Goal: Task Accomplishment & Management: Manage account settings

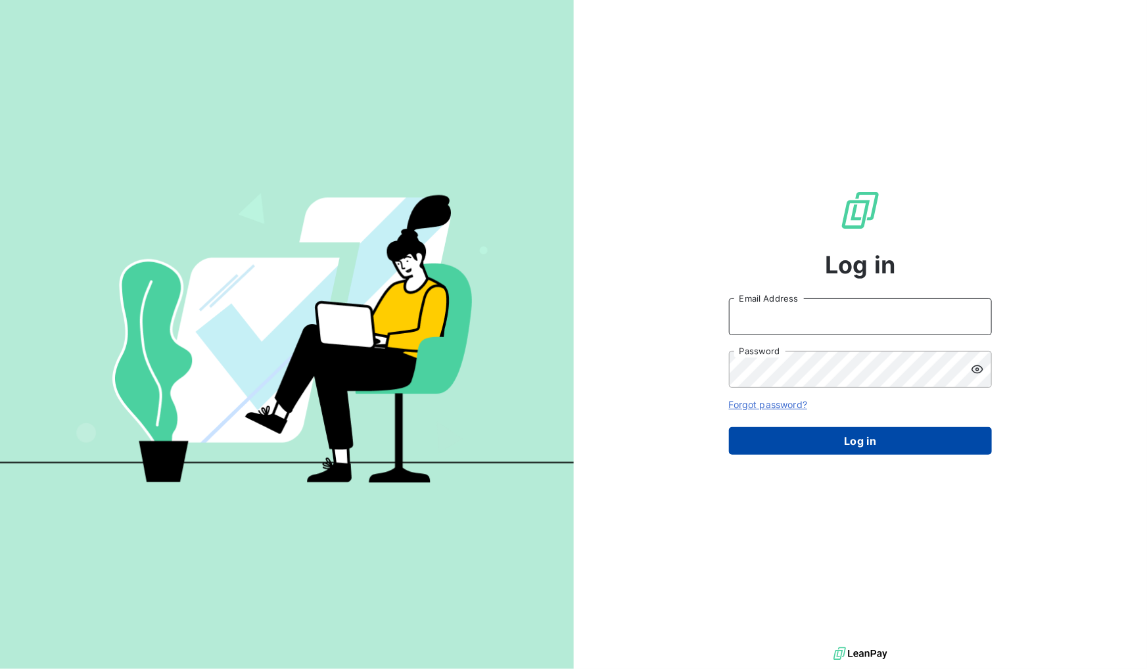
type input "[EMAIL_ADDRESS][DOMAIN_NAME]"
click at [851, 443] on button "Log in" at bounding box center [860, 441] width 263 height 28
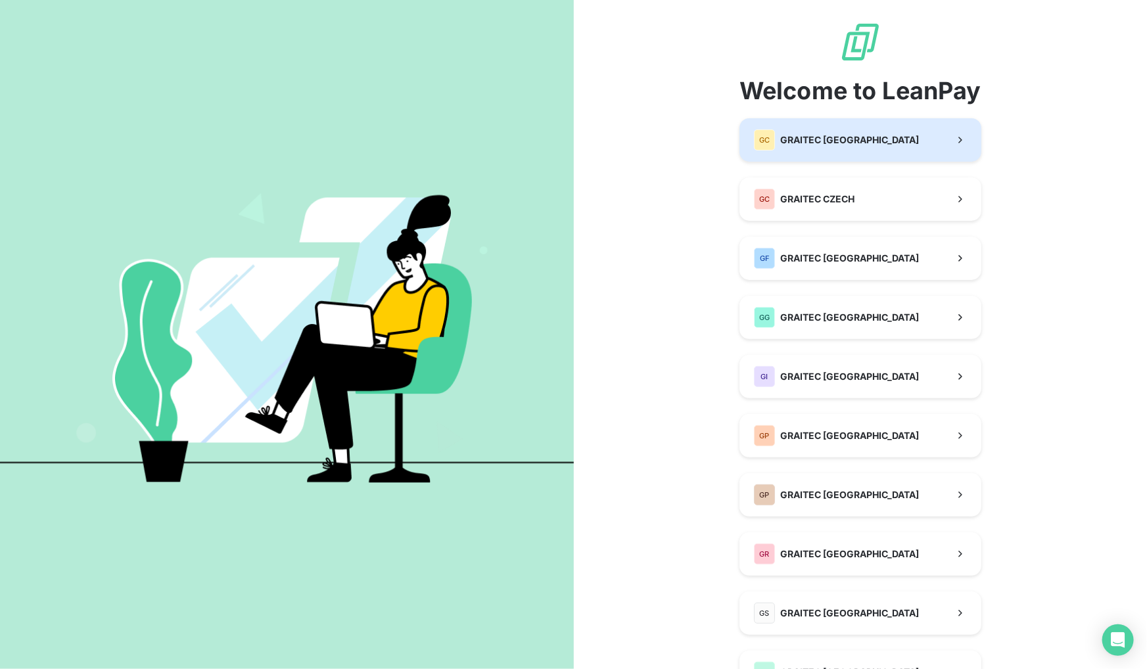
click at [816, 146] on span "GRAITEC [GEOGRAPHIC_DATA]" at bounding box center [849, 139] width 139 height 13
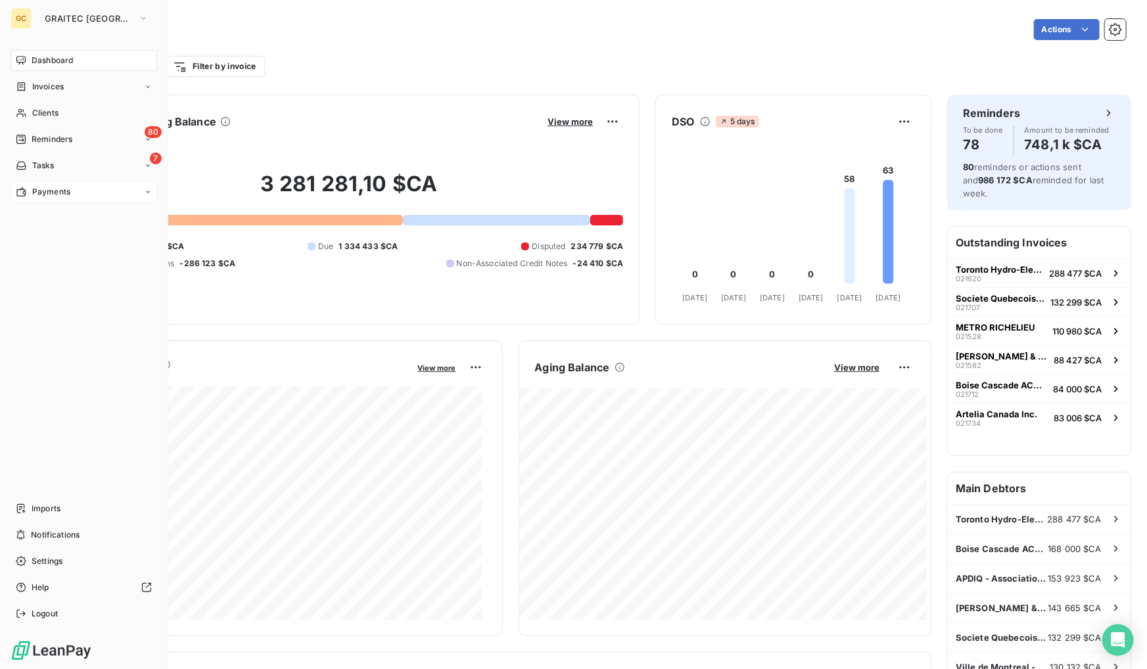
click at [61, 202] on div "Payments" at bounding box center [84, 191] width 147 height 21
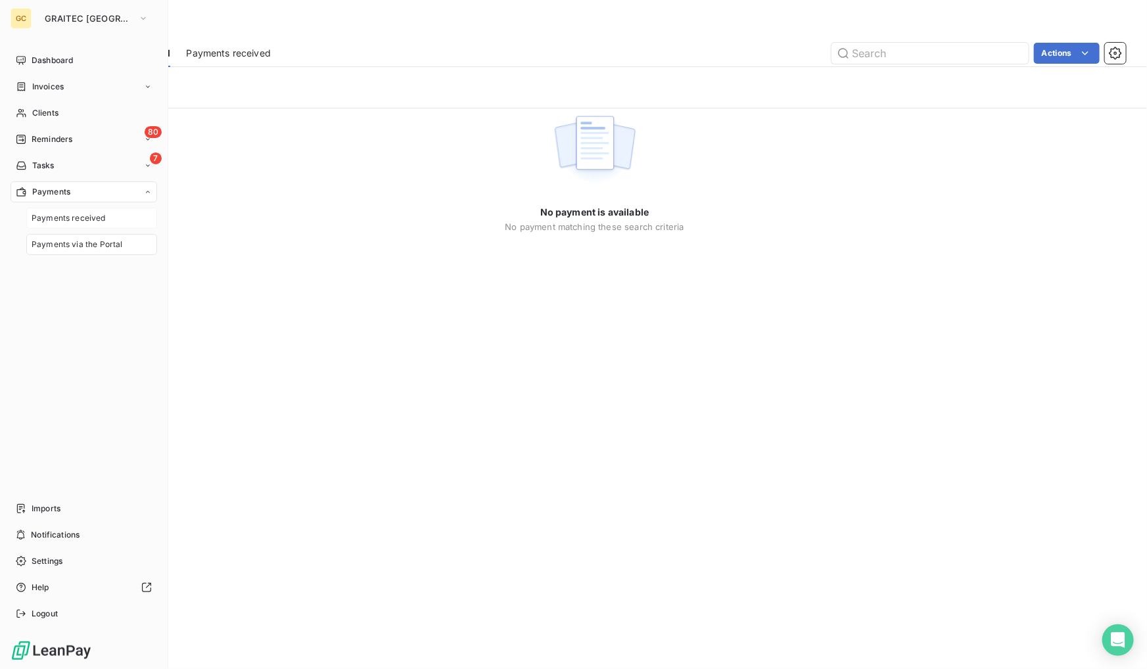
click at [57, 223] on span "Payments received" at bounding box center [69, 218] width 74 height 12
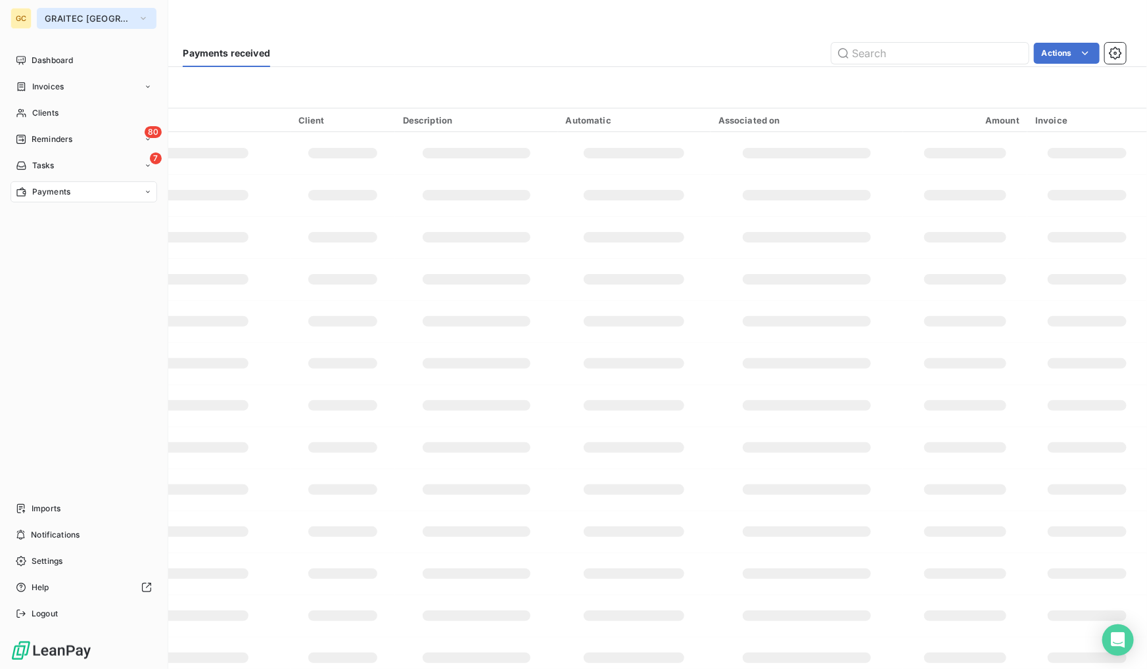
click at [54, 17] on span "GRAITEC [GEOGRAPHIC_DATA]" at bounding box center [89, 18] width 88 height 11
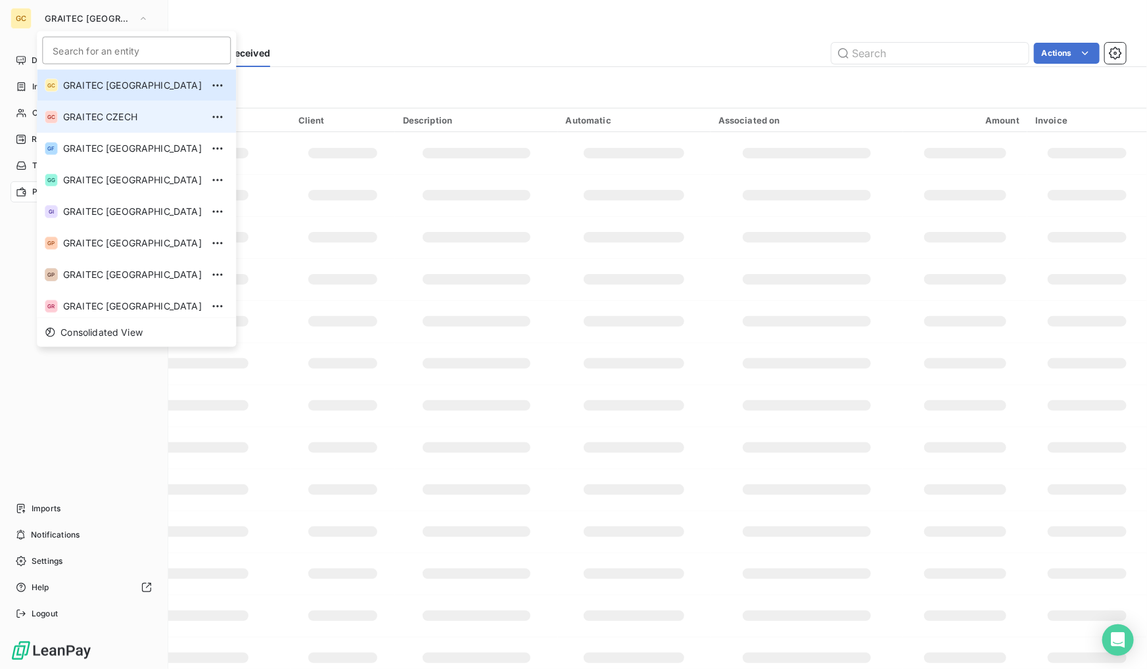
click at [77, 116] on span "GRAITEC CZECH" at bounding box center [132, 116] width 139 height 13
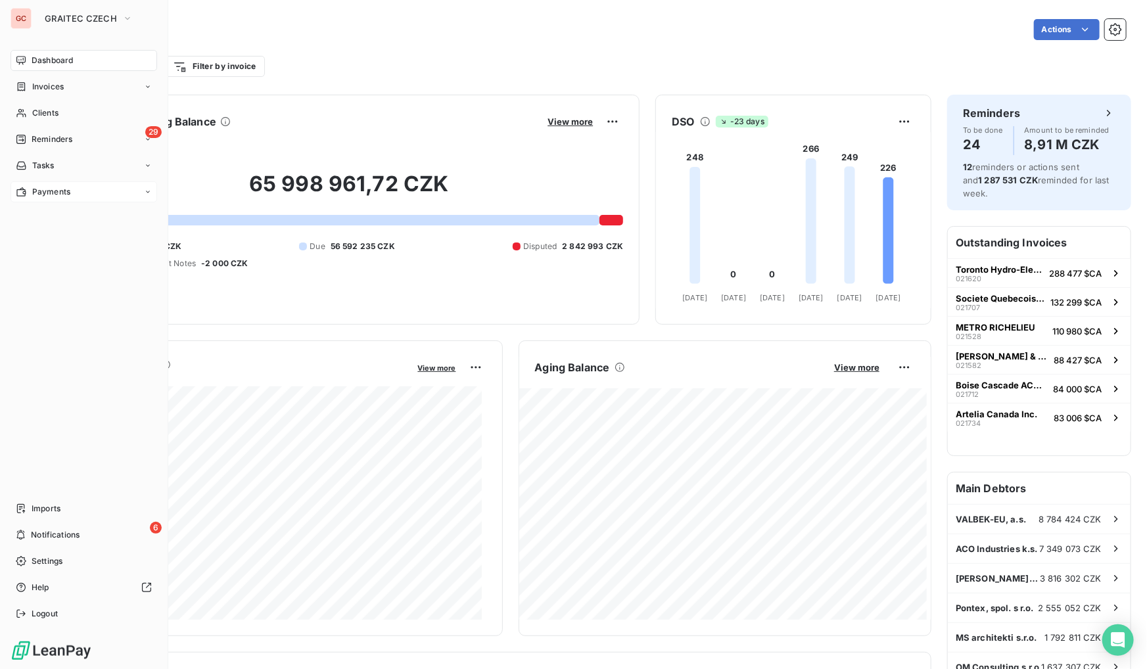
click at [59, 191] on span "Payments" at bounding box center [51, 192] width 38 height 12
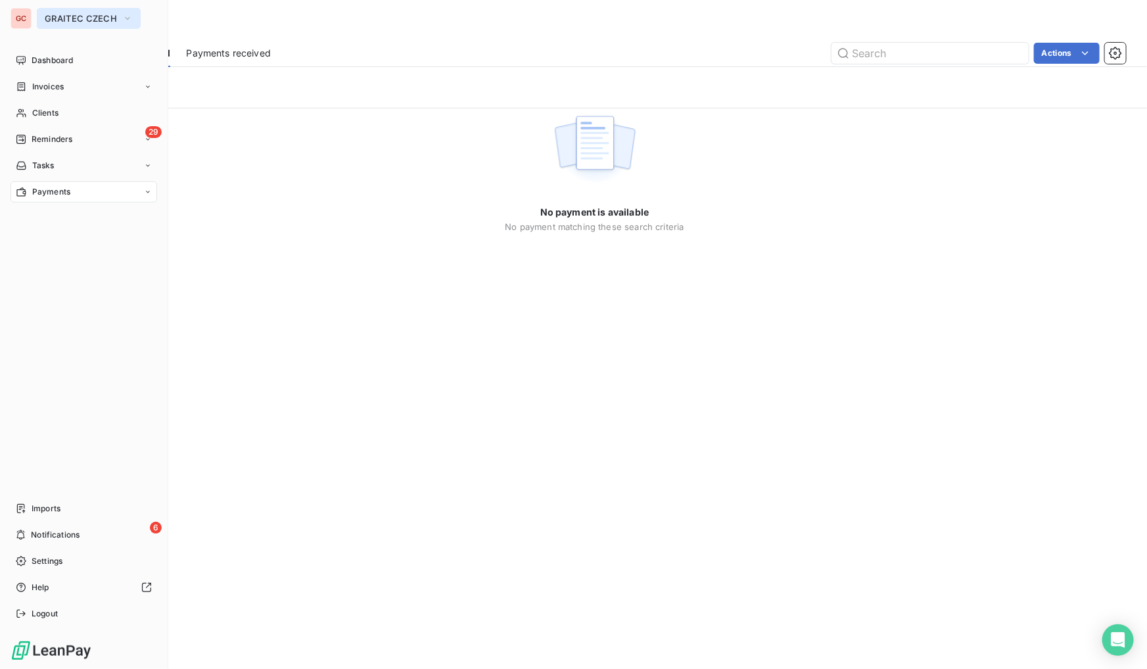
click at [60, 19] on span "GRAITEC CZECH" at bounding box center [81, 18] width 72 height 11
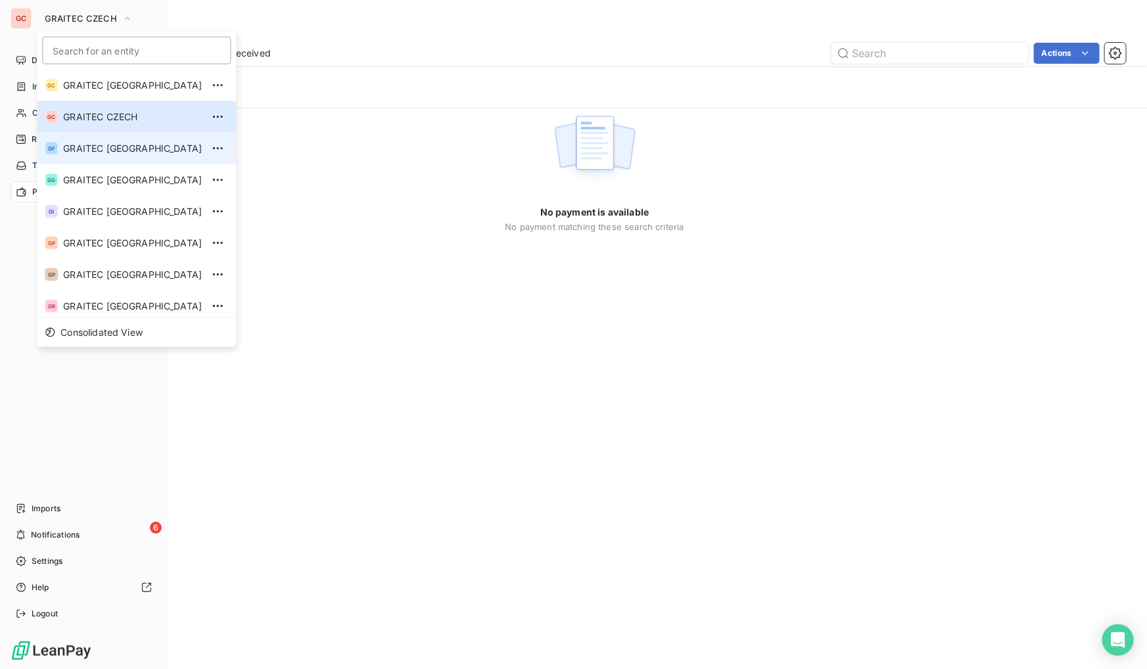
click at [59, 157] on li "GF GRAITEC [GEOGRAPHIC_DATA]" at bounding box center [136, 149] width 199 height 32
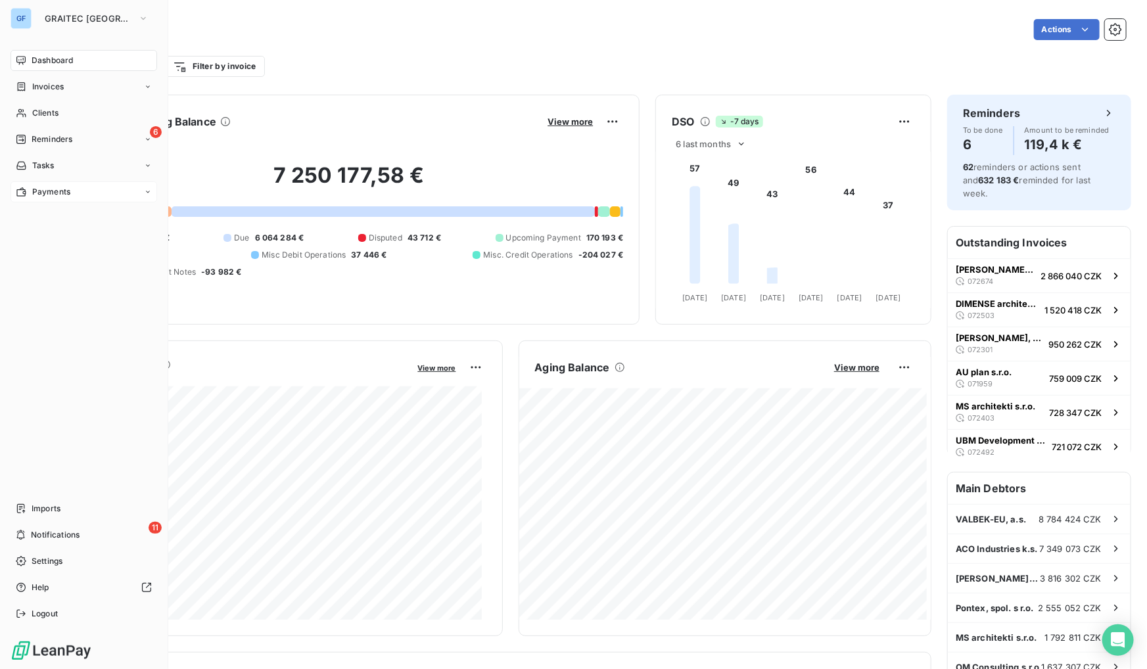
click at [52, 200] on div "Payments" at bounding box center [84, 191] width 147 height 21
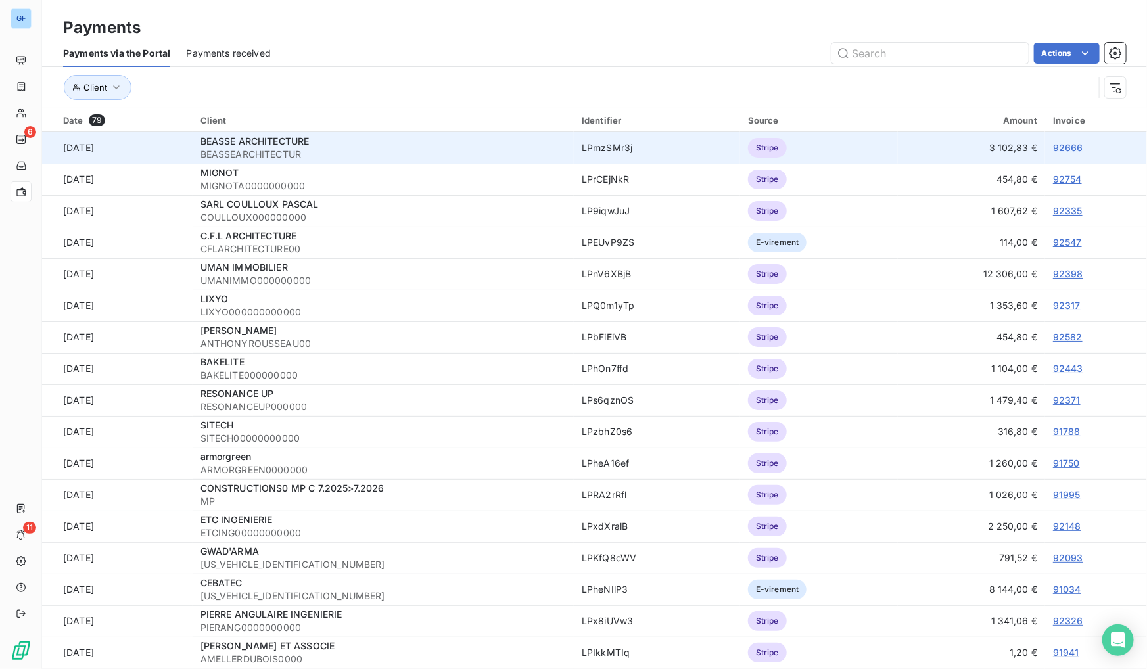
click at [1071, 147] on link "92666" at bounding box center [1068, 147] width 30 height 11
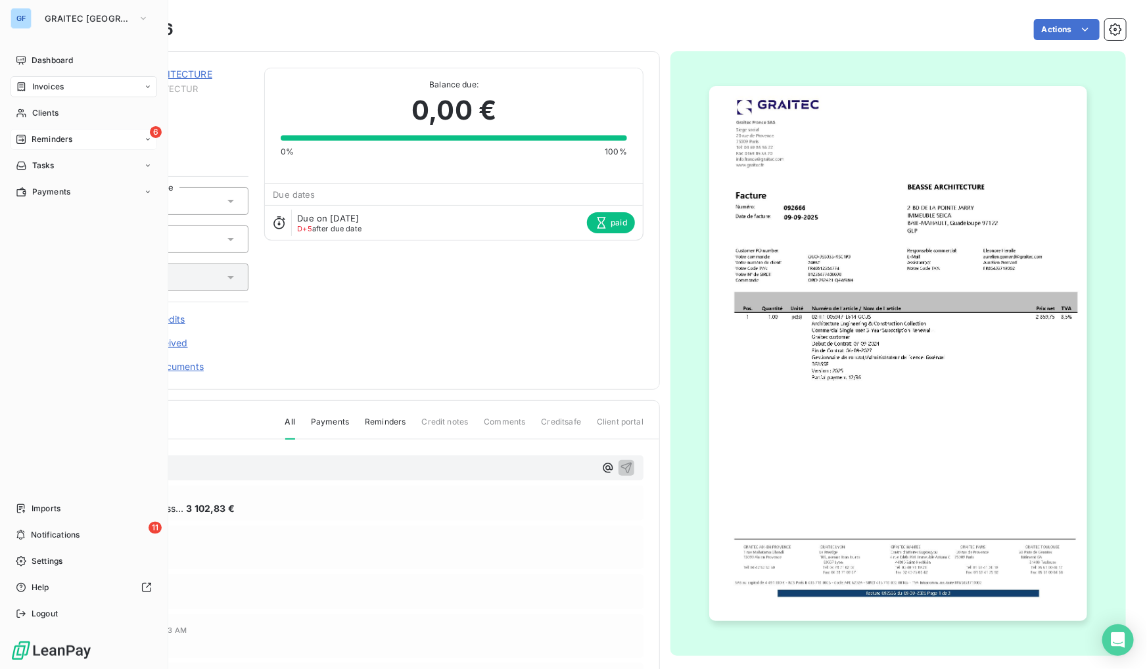
click at [54, 132] on div "6 Reminders" at bounding box center [84, 139] width 147 height 21
click at [76, 60] on div "Dashboard" at bounding box center [84, 60] width 147 height 21
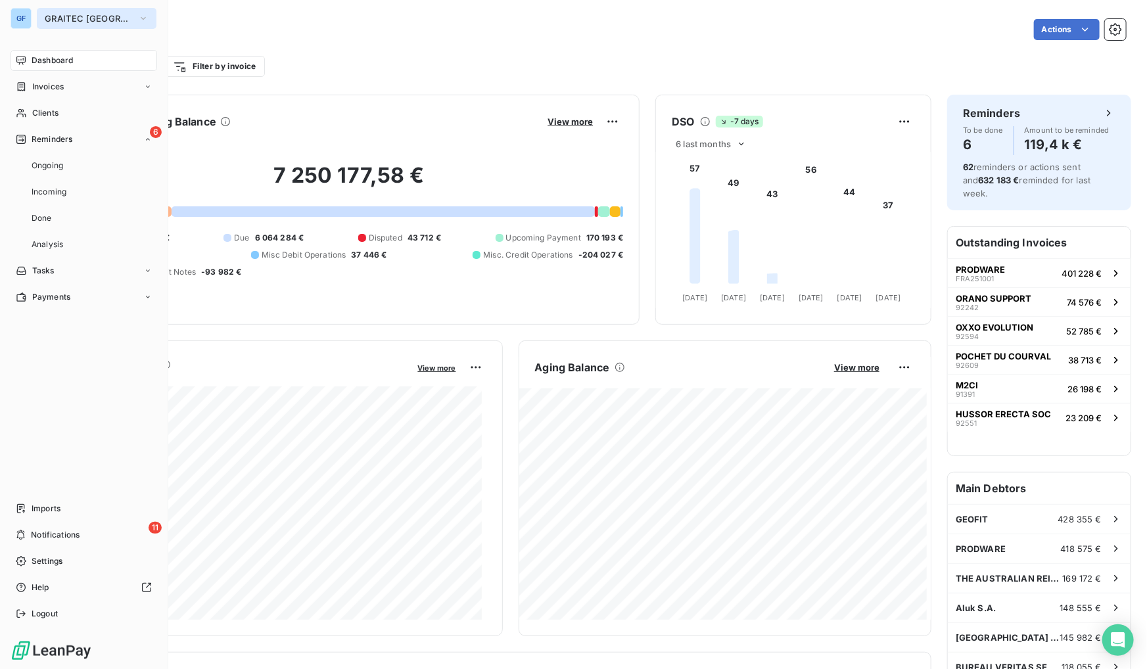
click at [106, 13] on span "GRAITEC [GEOGRAPHIC_DATA]" at bounding box center [89, 18] width 88 height 11
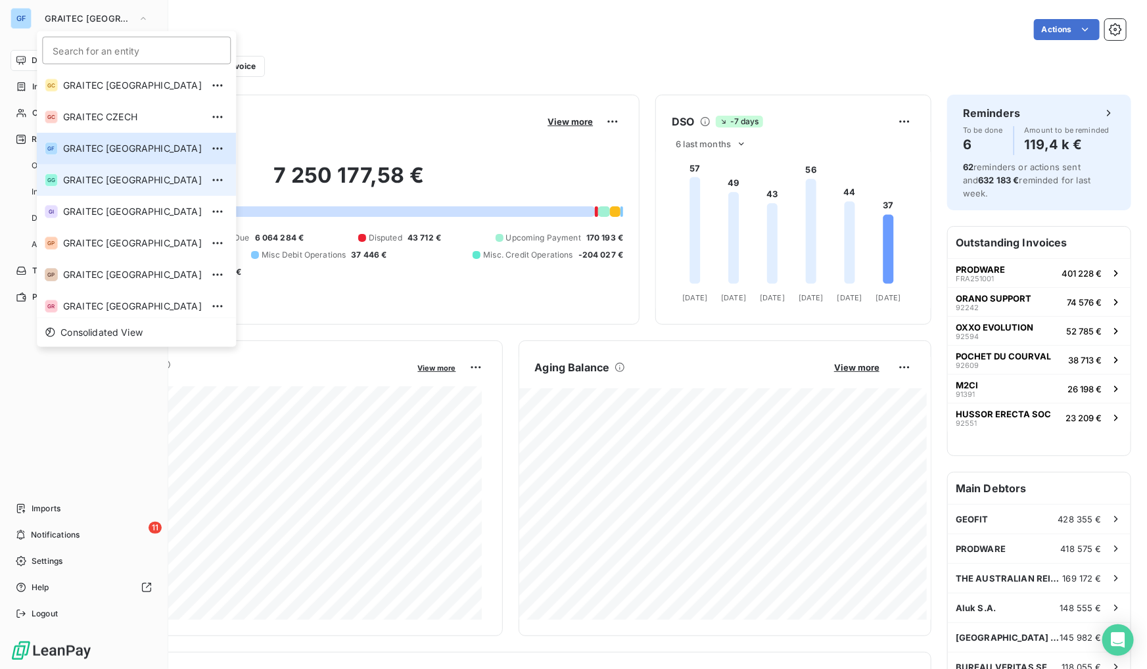
click at [85, 170] on li "GG GRAITEC [GEOGRAPHIC_DATA]" at bounding box center [136, 180] width 199 height 32
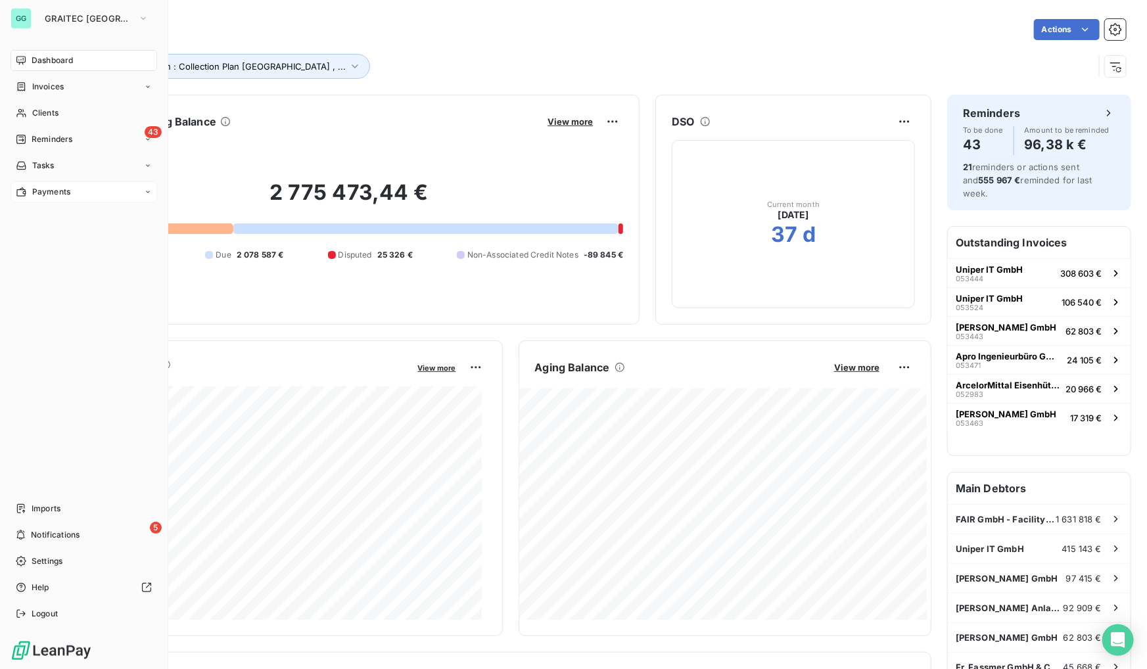
click at [73, 193] on div "Payments" at bounding box center [84, 191] width 147 height 21
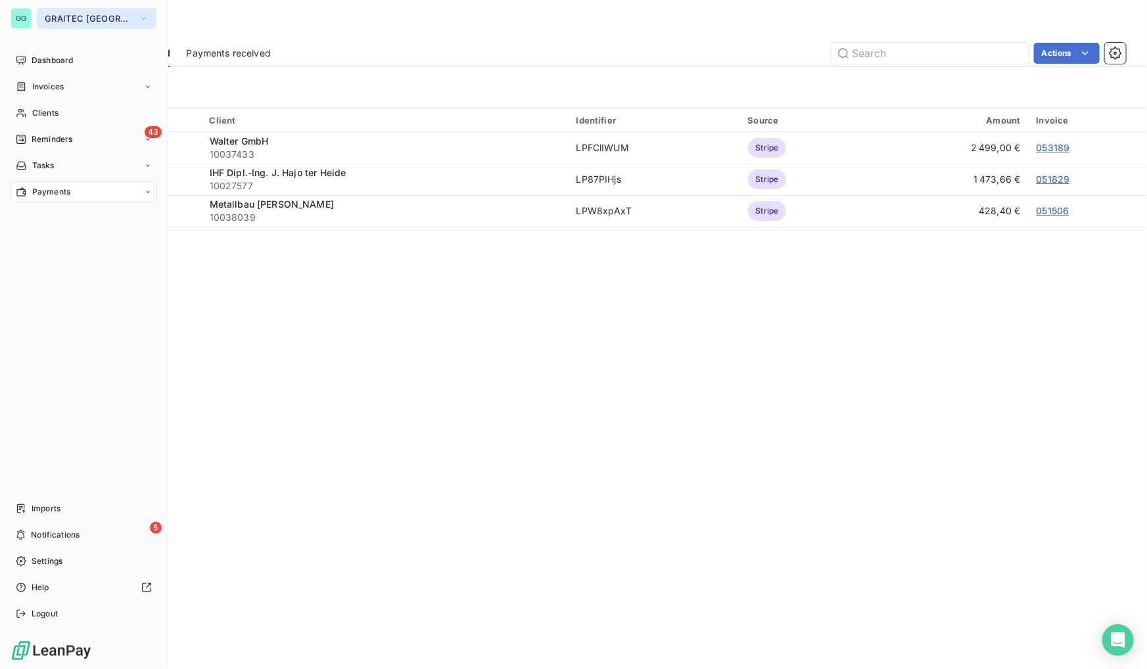
click at [83, 11] on button "GRAITEC [GEOGRAPHIC_DATA]" at bounding box center [97, 18] width 120 height 21
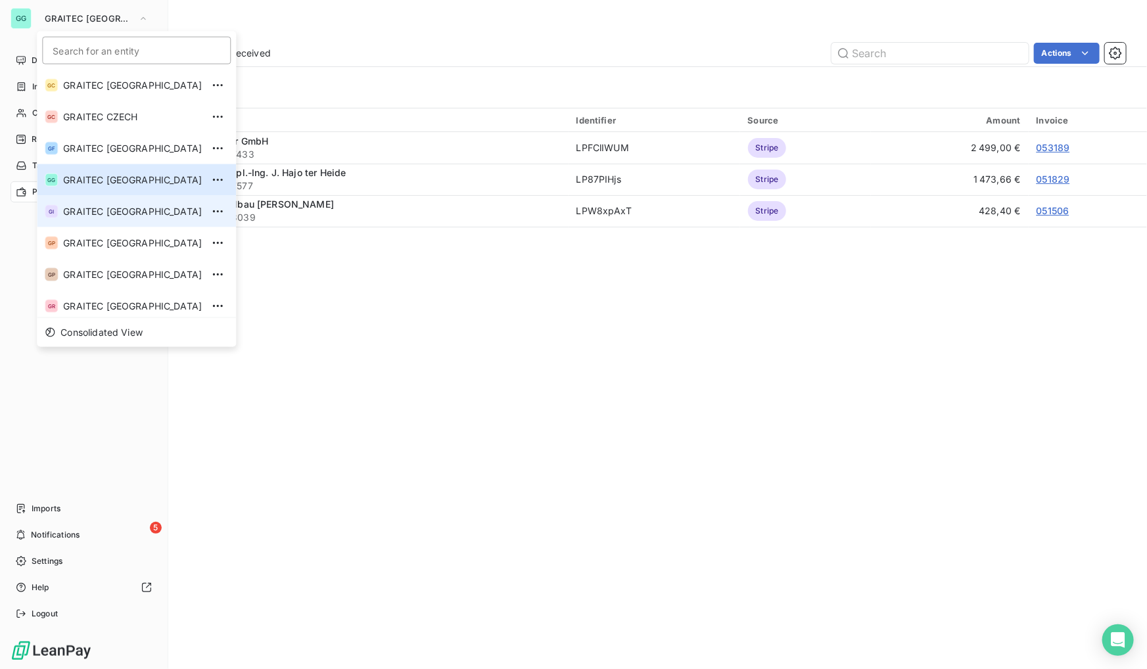
click at [85, 211] on span "GRAITEC [GEOGRAPHIC_DATA]" at bounding box center [132, 211] width 139 height 13
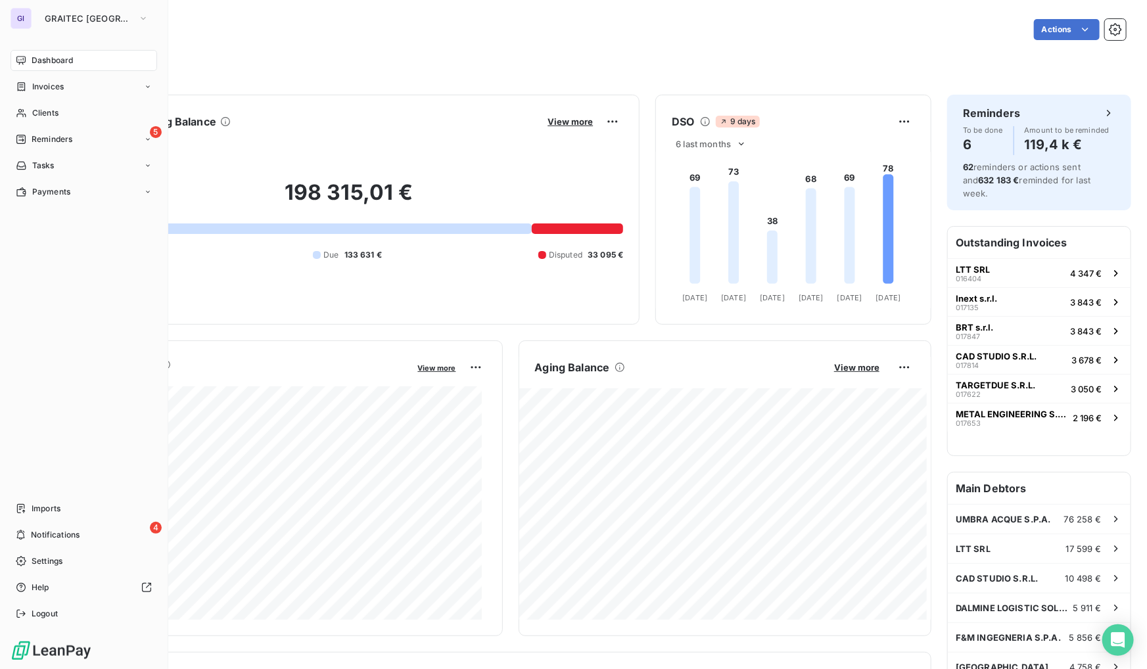
click at [92, 6] on div "GI GRAITEC ITALY Dashboard Invoices Clients 5 Reminders Tasks Payments Imports …" at bounding box center [84, 334] width 168 height 669
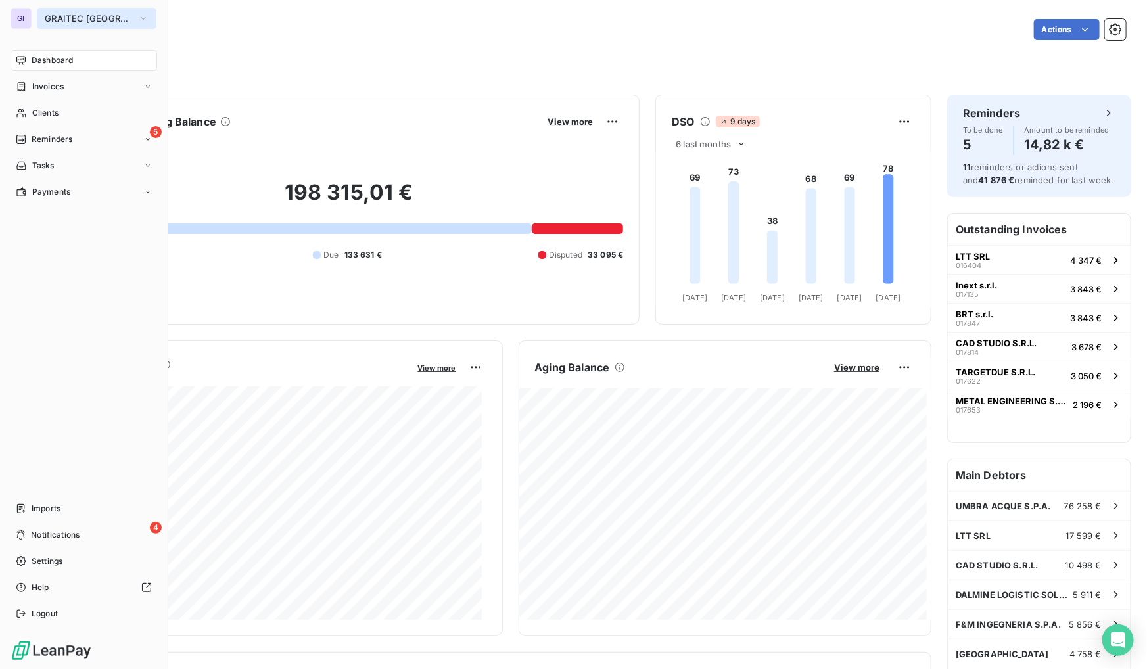
click at [85, 15] on span "GRAITEC [GEOGRAPHIC_DATA]" at bounding box center [89, 18] width 88 height 11
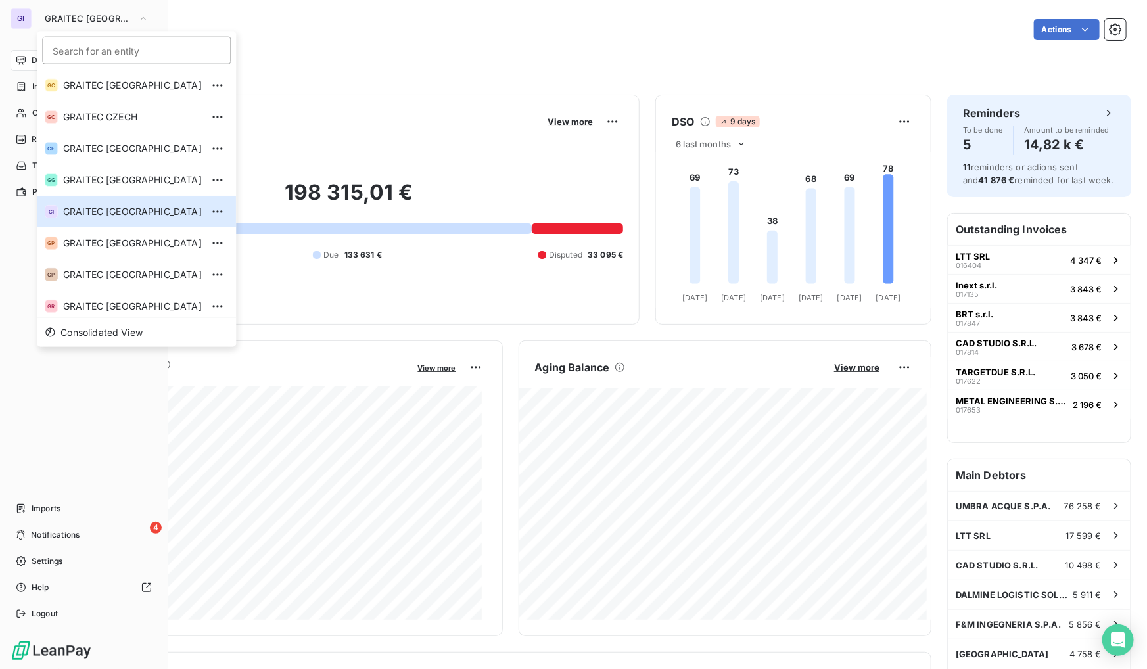
scroll to position [130, 0]
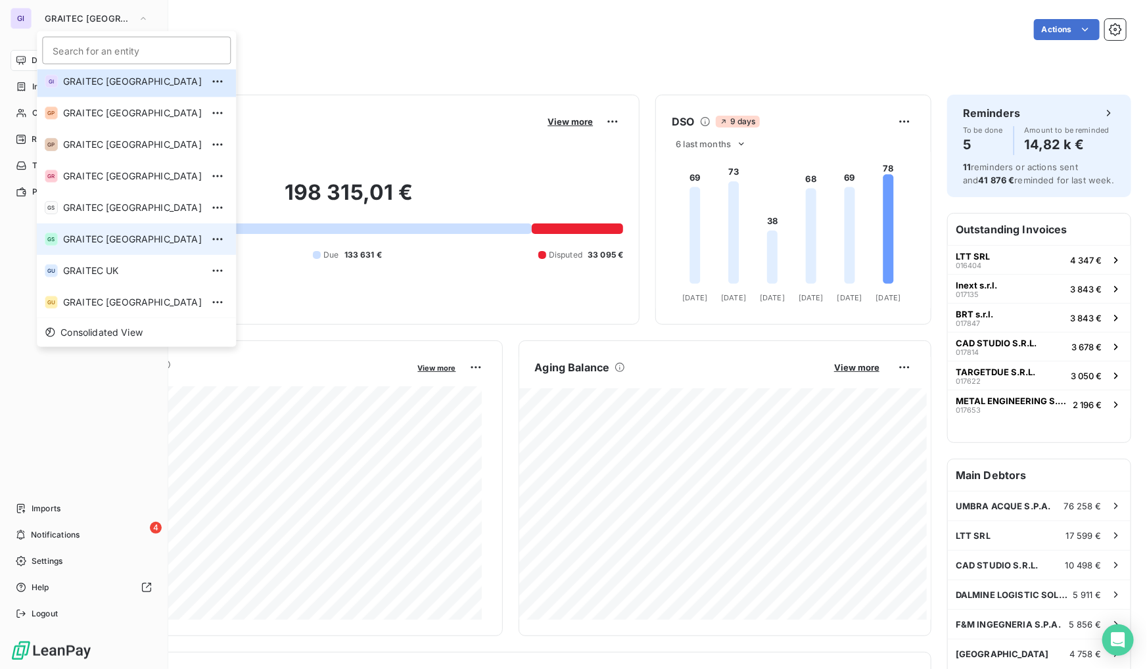
click at [93, 243] on span "GRAITEC [GEOGRAPHIC_DATA]" at bounding box center [132, 239] width 139 height 13
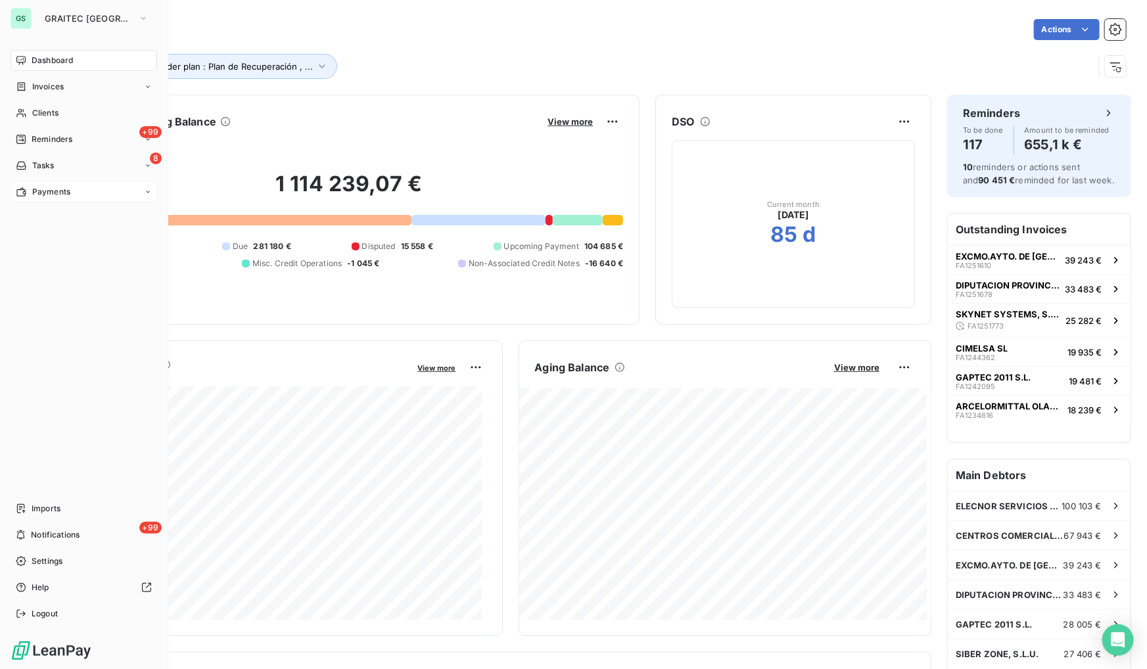
click at [52, 187] on span "Payments" at bounding box center [51, 192] width 38 height 12
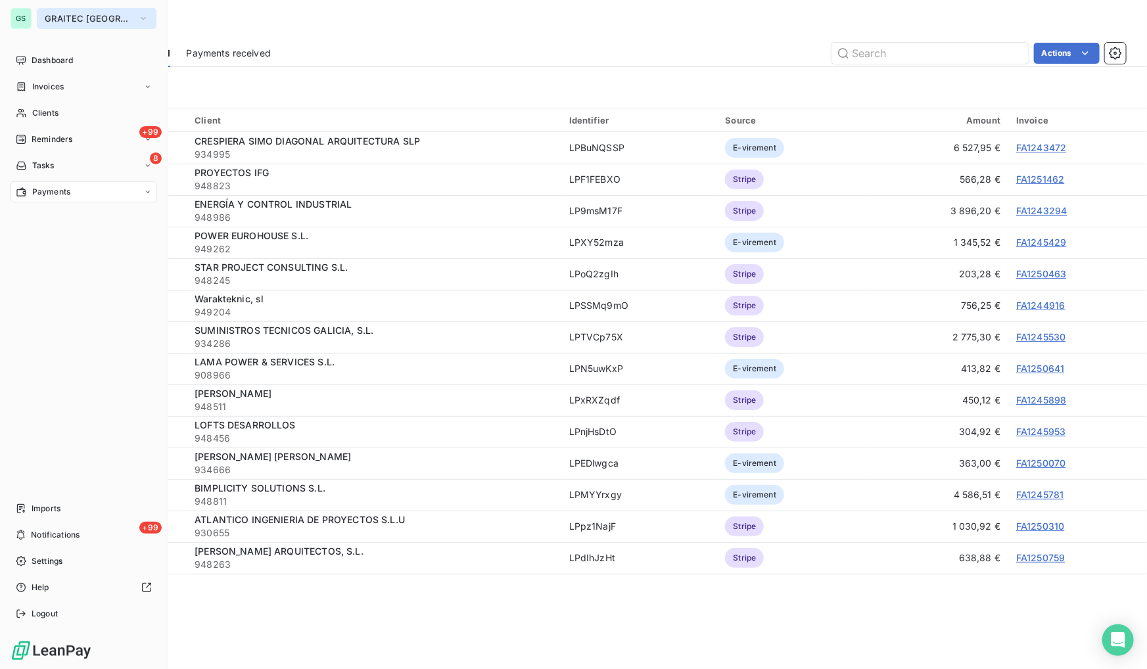
click at [68, 13] on span "GRAITEC [GEOGRAPHIC_DATA]" at bounding box center [89, 18] width 88 height 11
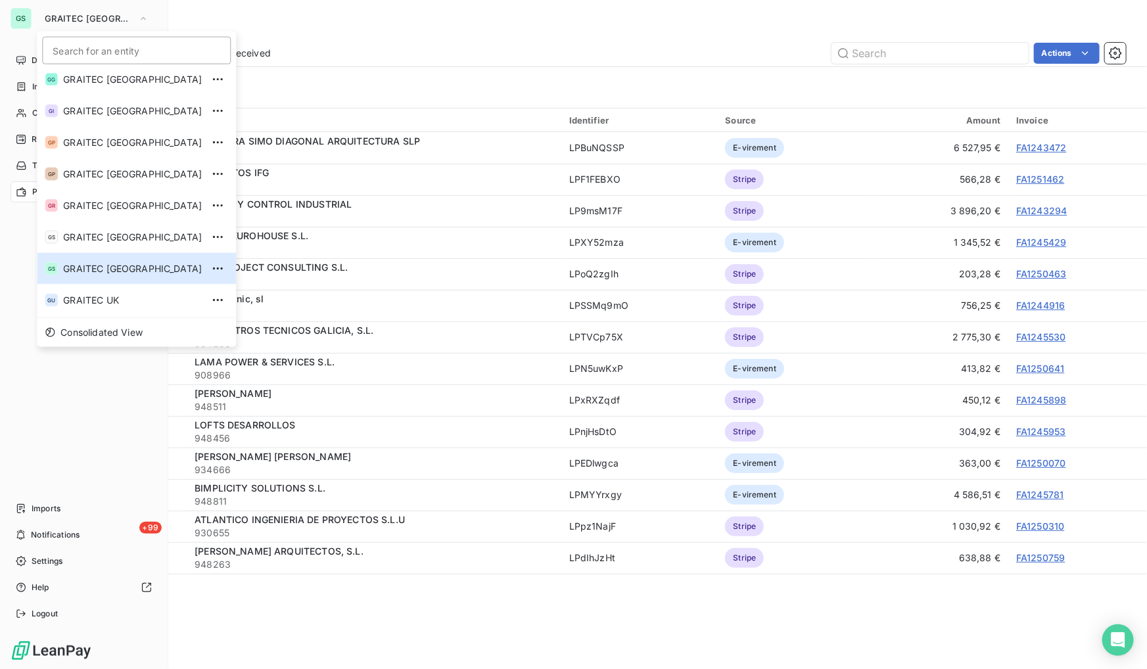
scroll to position [130, 0]
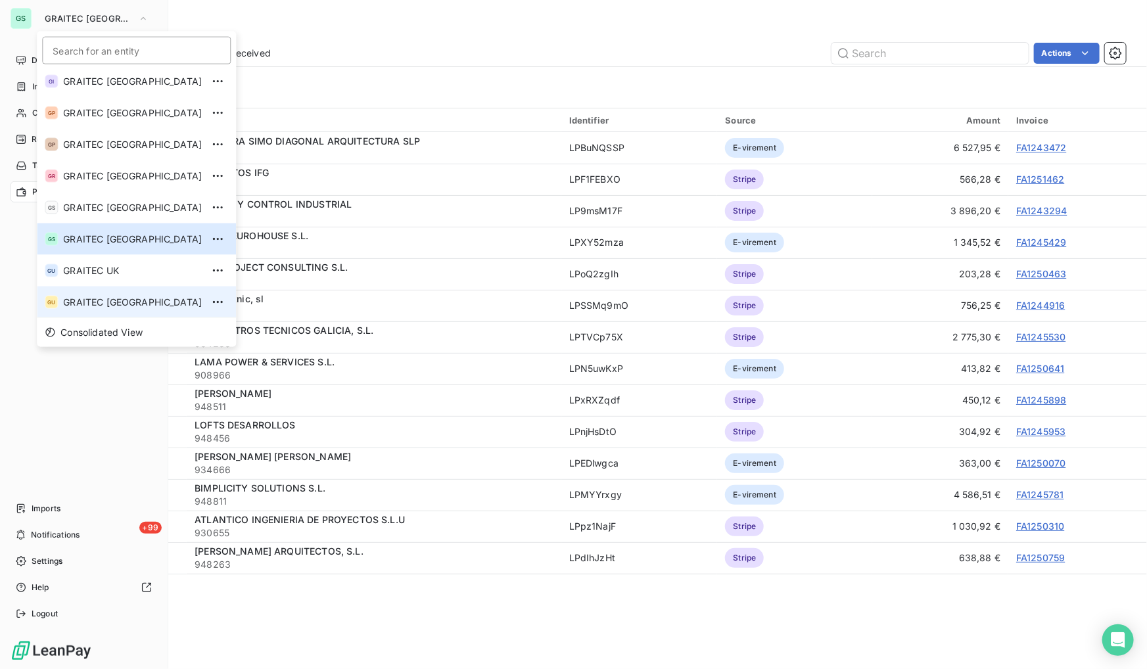
click at [119, 307] on span "GRAITEC [GEOGRAPHIC_DATA]" at bounding box center [132, 302] width 139 height 13
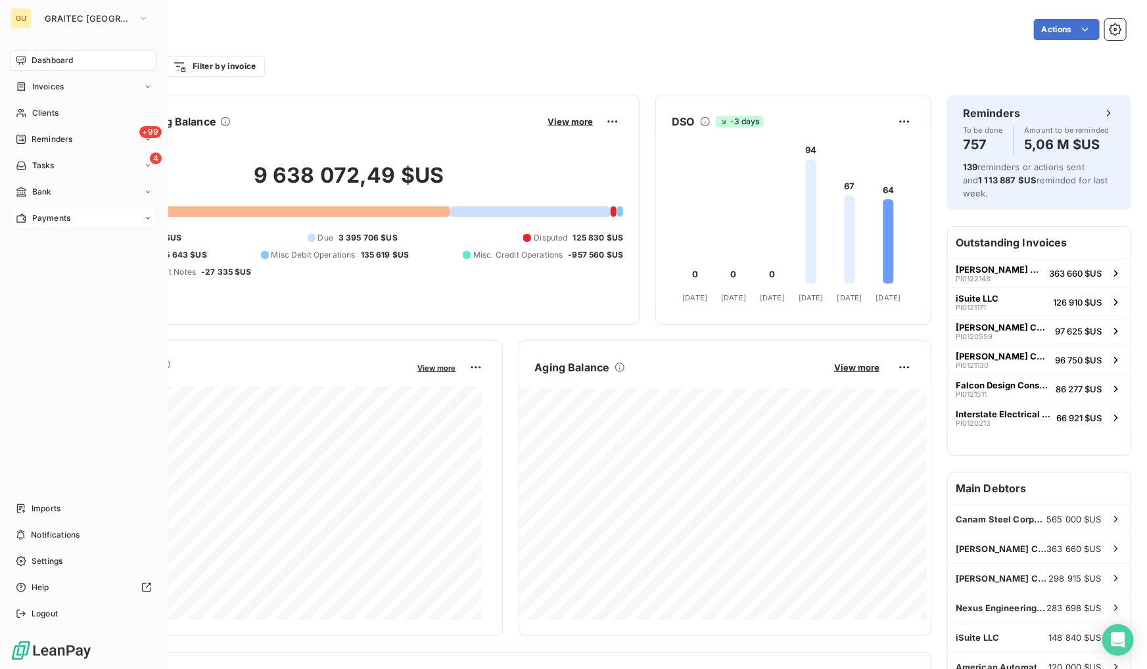
click at [60, 216] on span "Payments" at bounding box center [51, 218] width 38 height 12
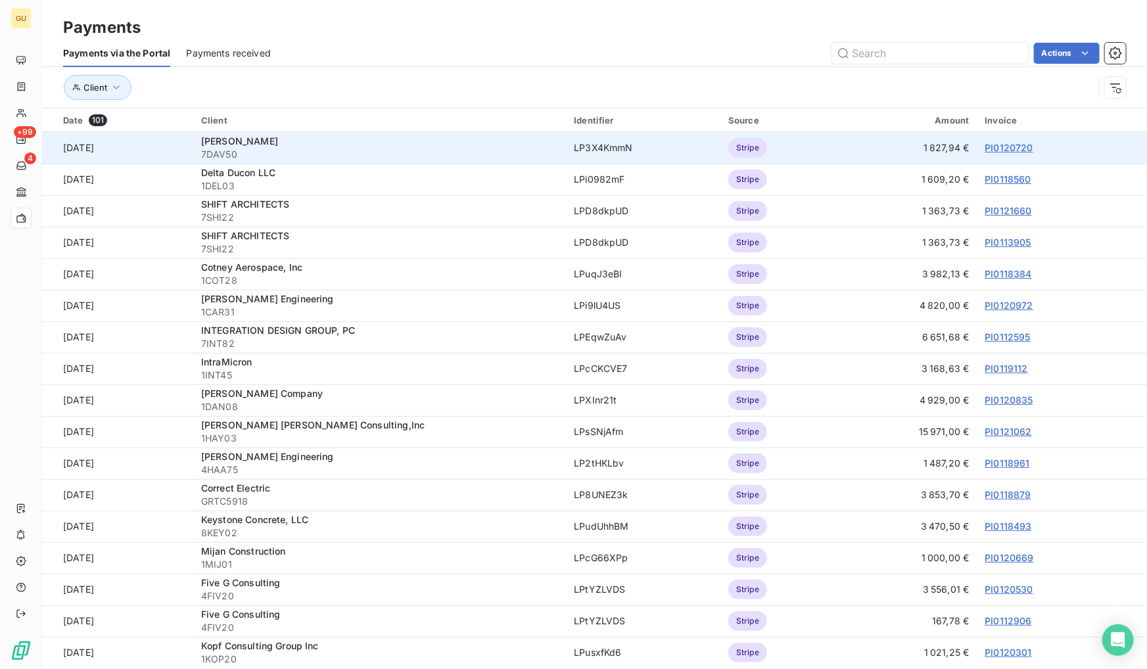
click at [1000, 147] on link "PI0120720" at bounding box center [1009, 147] width 48 height 11
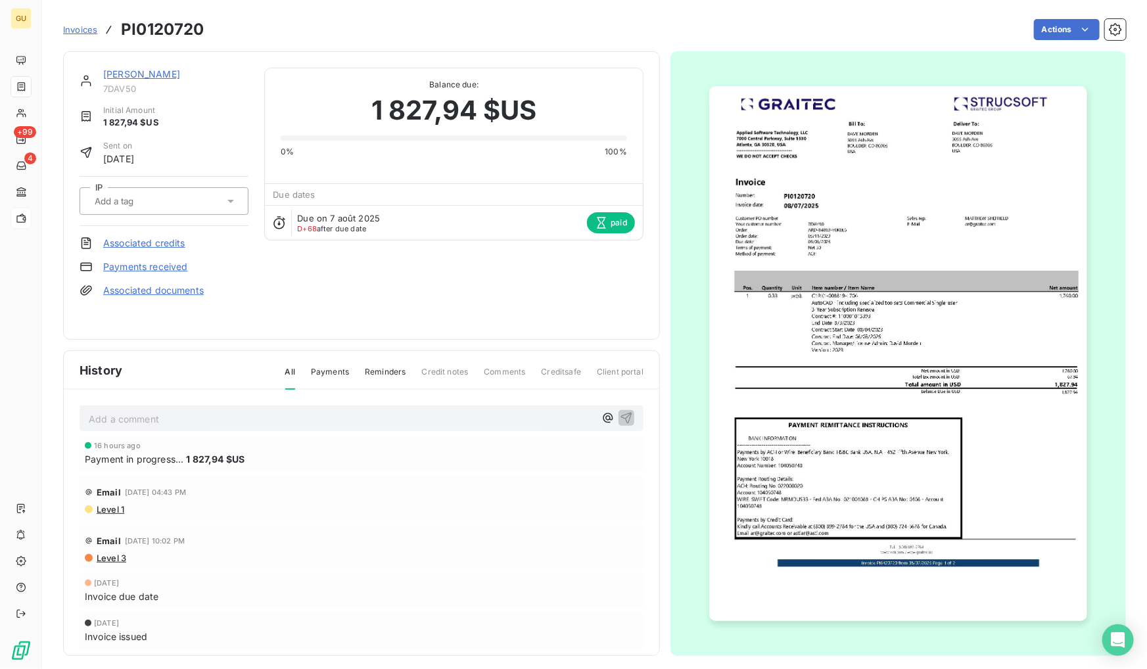
click at [118, 509] on span "Level 1" at bounding box center [109, 509] width 29 height 11
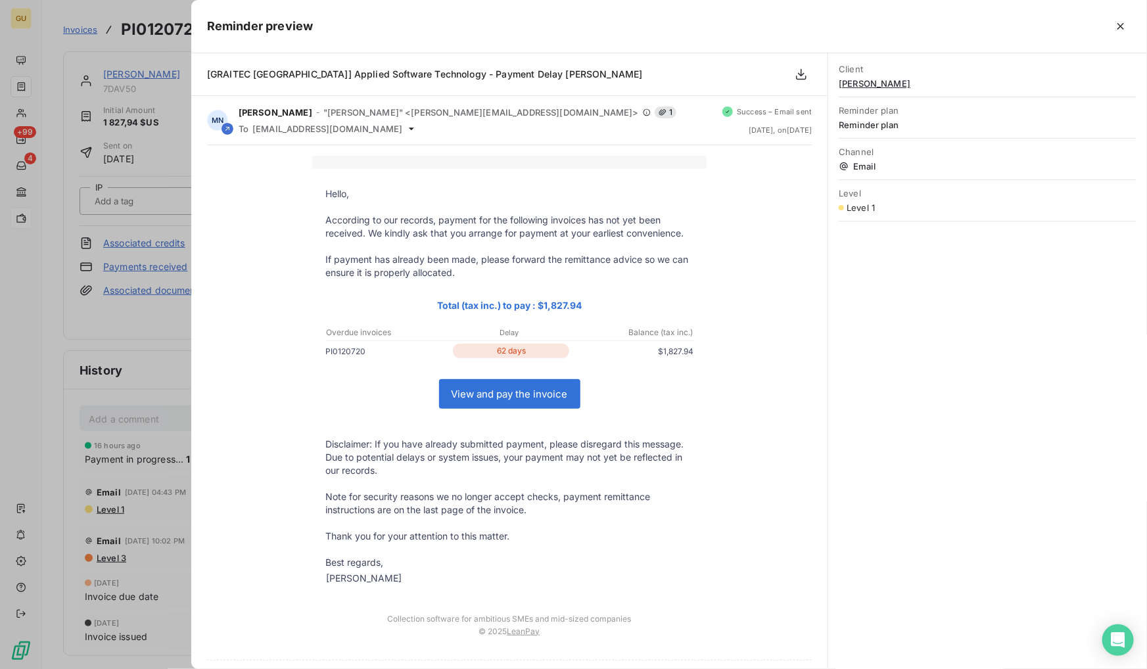
click at [32, 483] on div at bounding box center [573, 334] width 1147 height 669
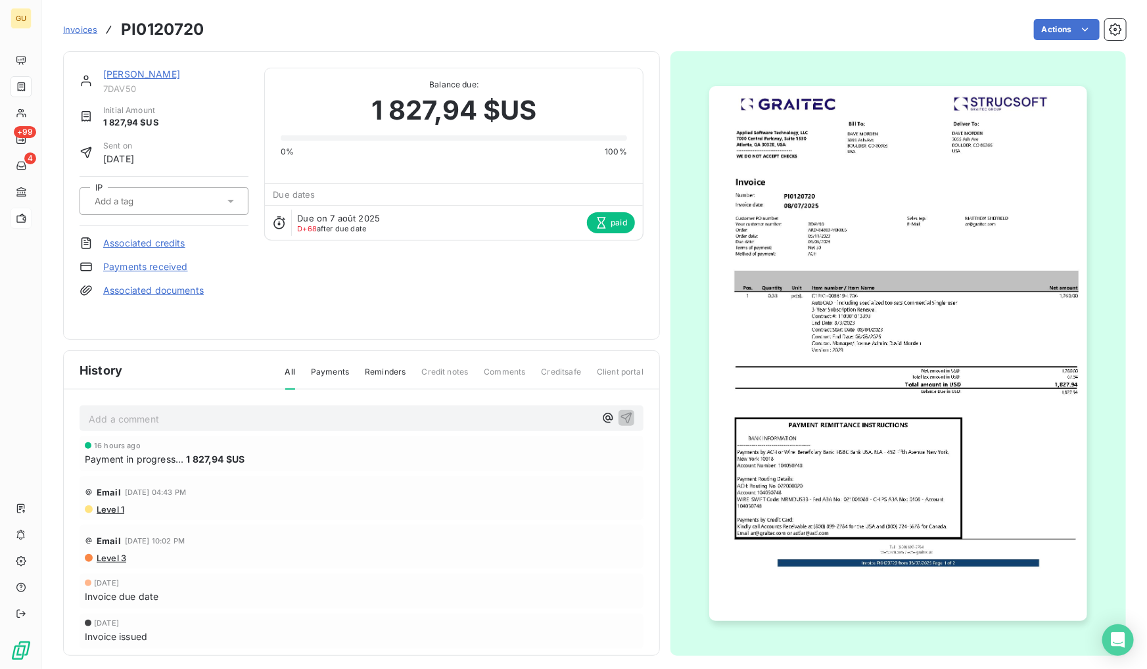
click at [108, 555] on span "Level 3" at bounding box center [110, 558] width 31 height 11
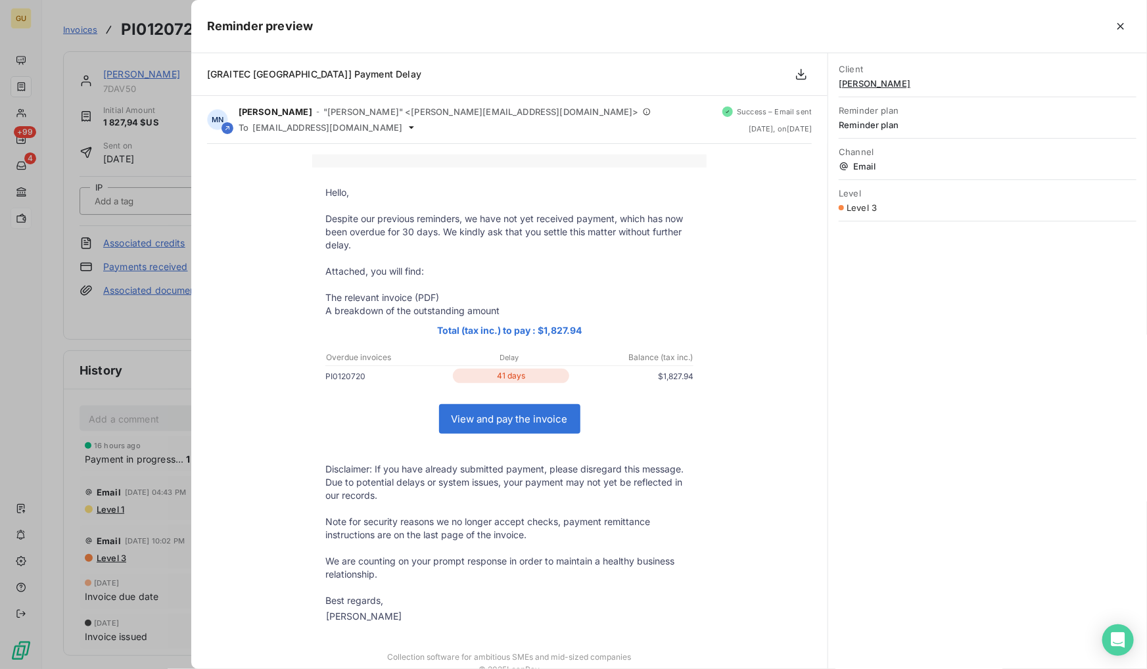
click at [16, 327] on div at bounding box center [573, 334] width 1147 height 669
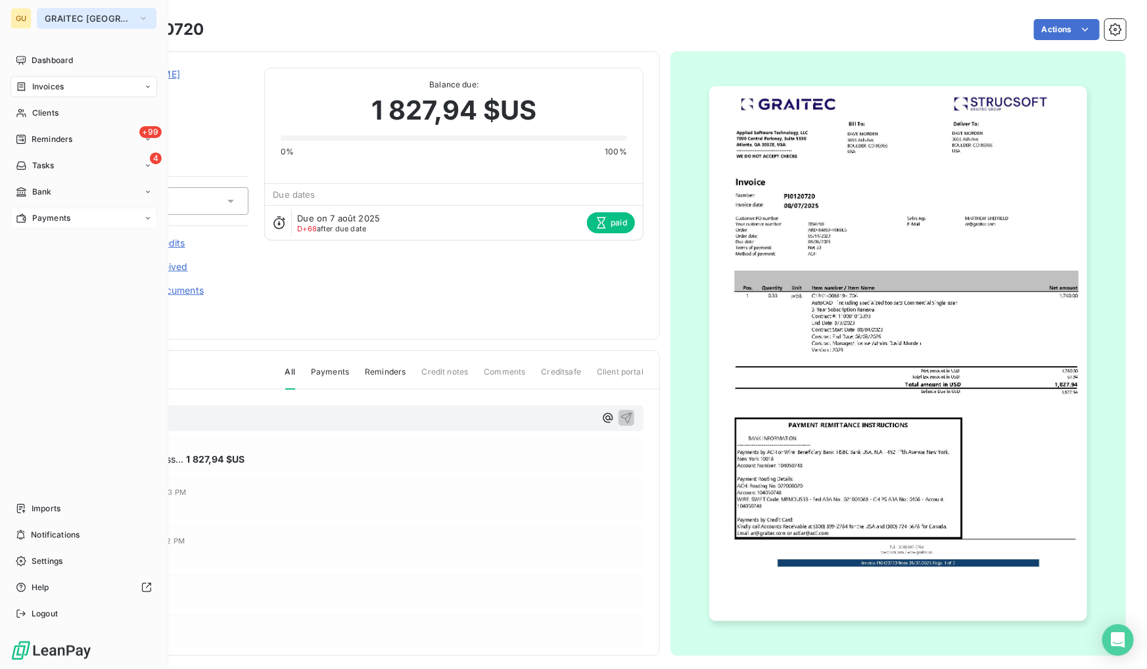
click at [60, 19] on span "GRAITEC [GEOGRAPHIC_DATA]" at bounding box center [89, 18] width 88 height 11
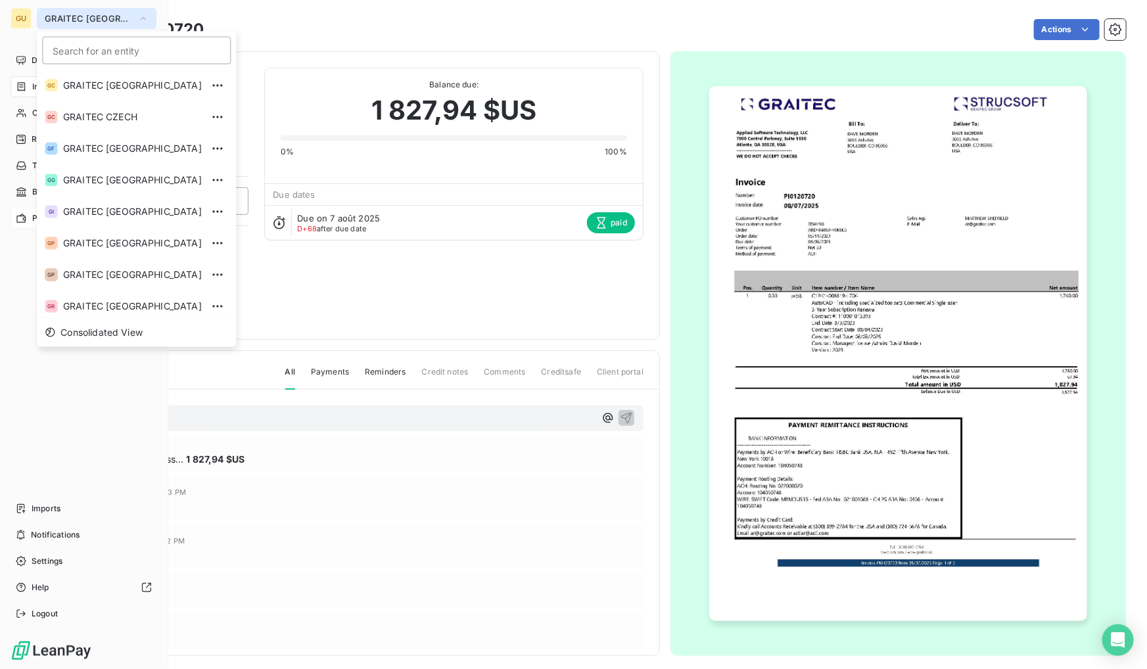
scroll to position [130, 0]
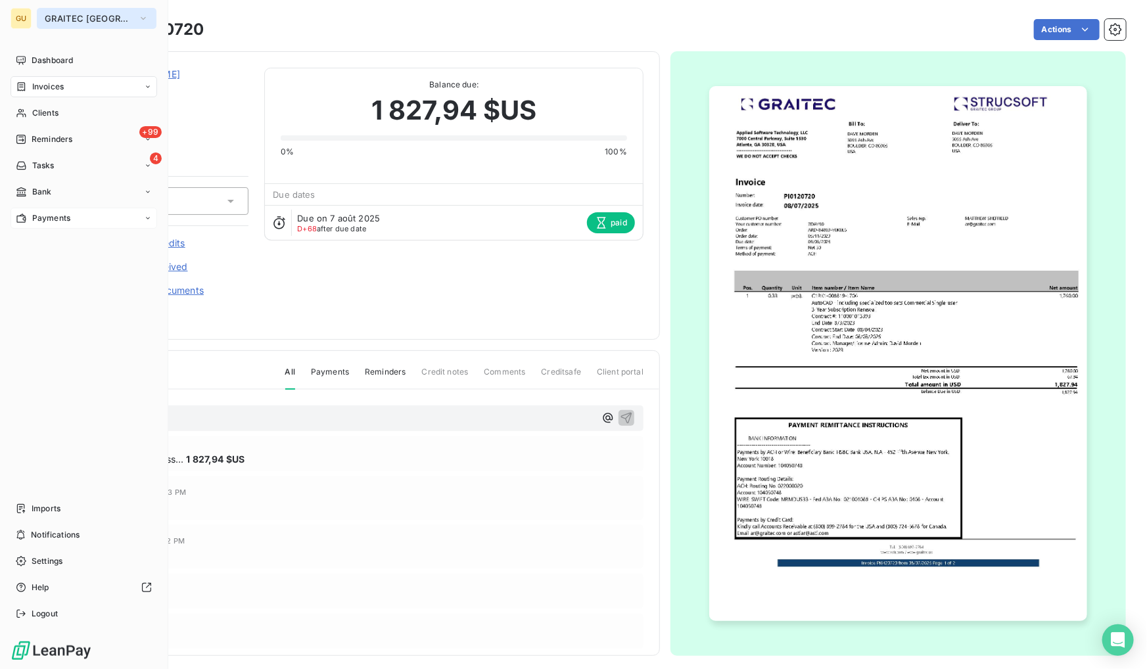
click at [69, 19] on span "GRAITEC [GEOGRAPHIC_DATA]" at bounding box center [89, 18] width 88 height 11
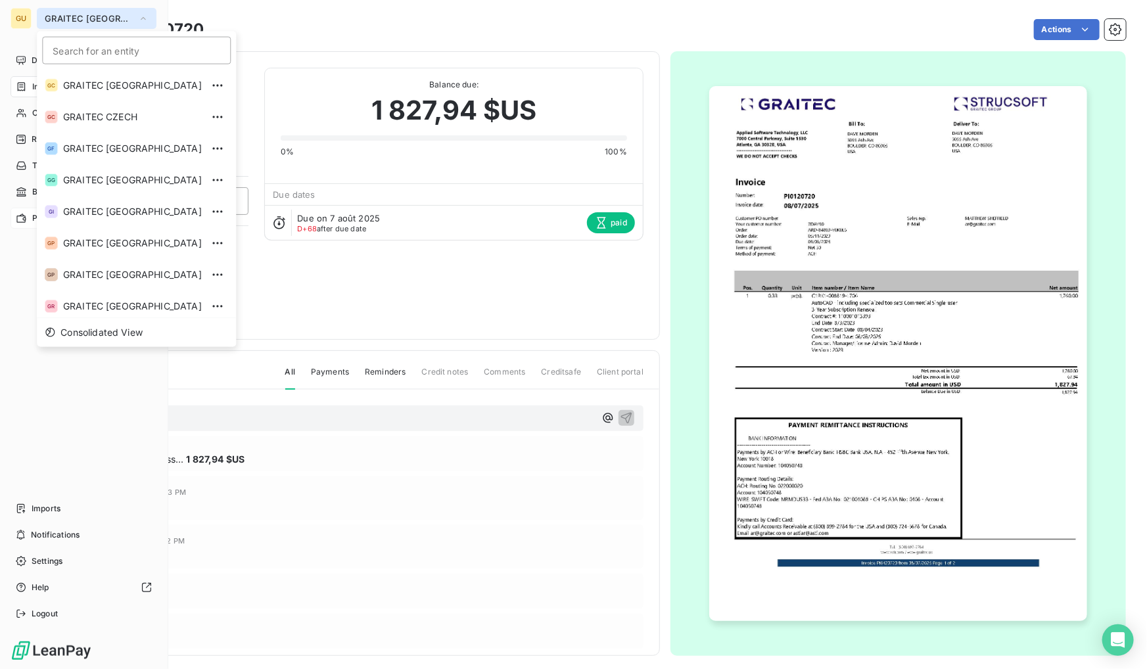
click at [69, 19] on span "GRAITEC [GEOGRAPHIC_DATA]" at bounding box center [89, 18] width 88 height 11
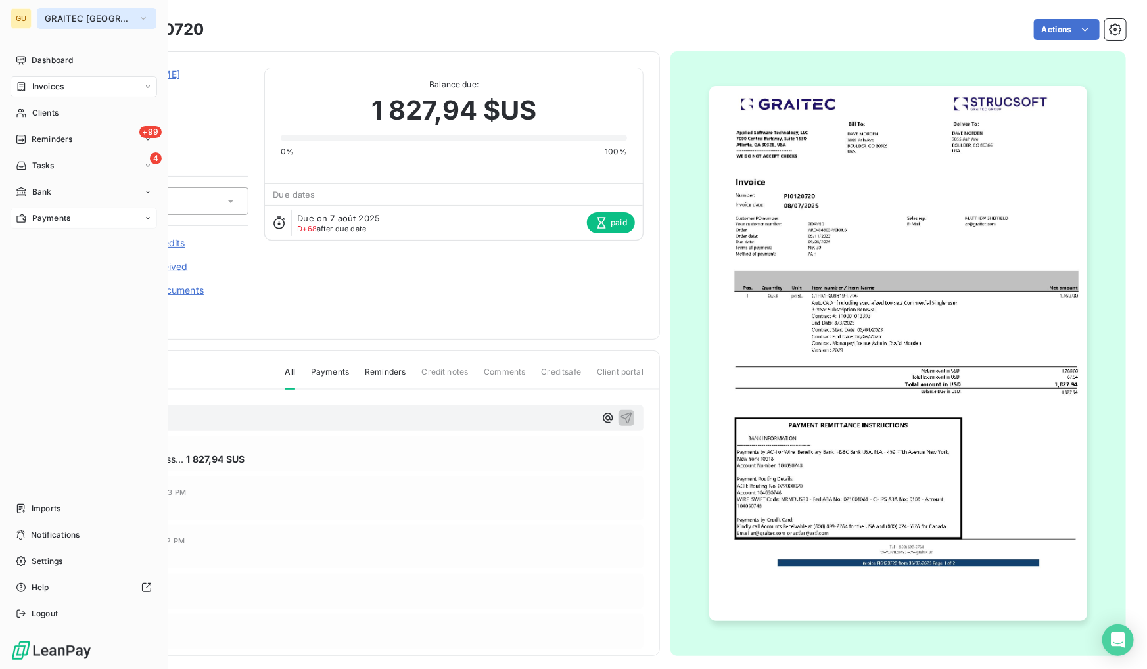
click at [69, 19] on span "GRAITEC [GEOGRAPHIC_DATA]" at bounding box center [89, 18] width 88 height 11
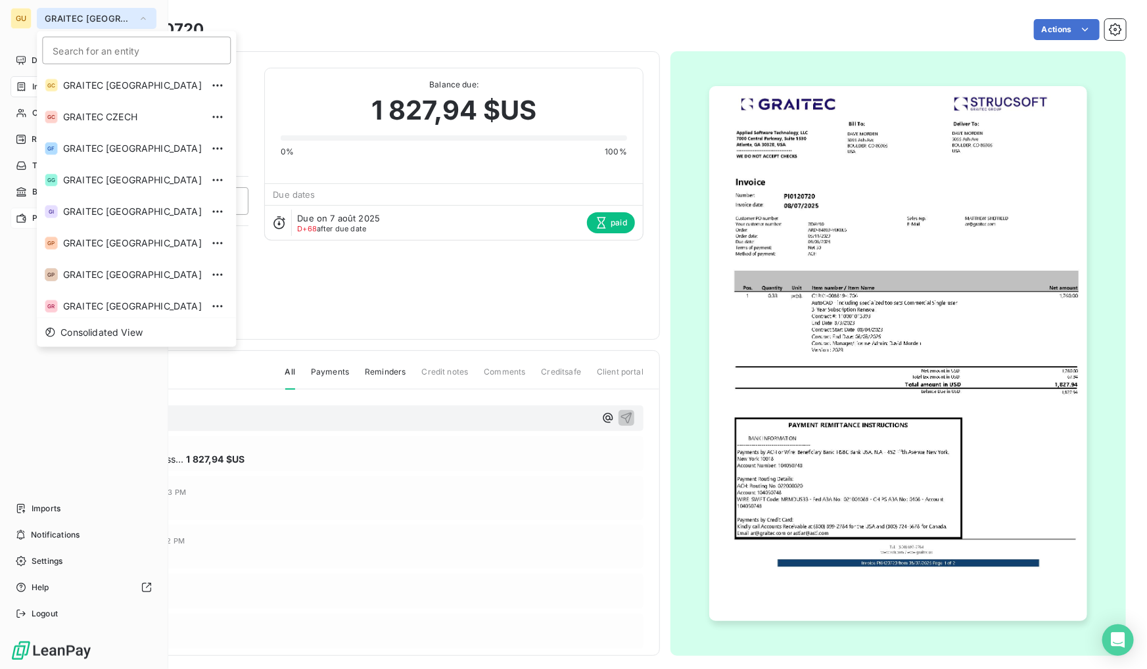
scroll to position [130, 0]
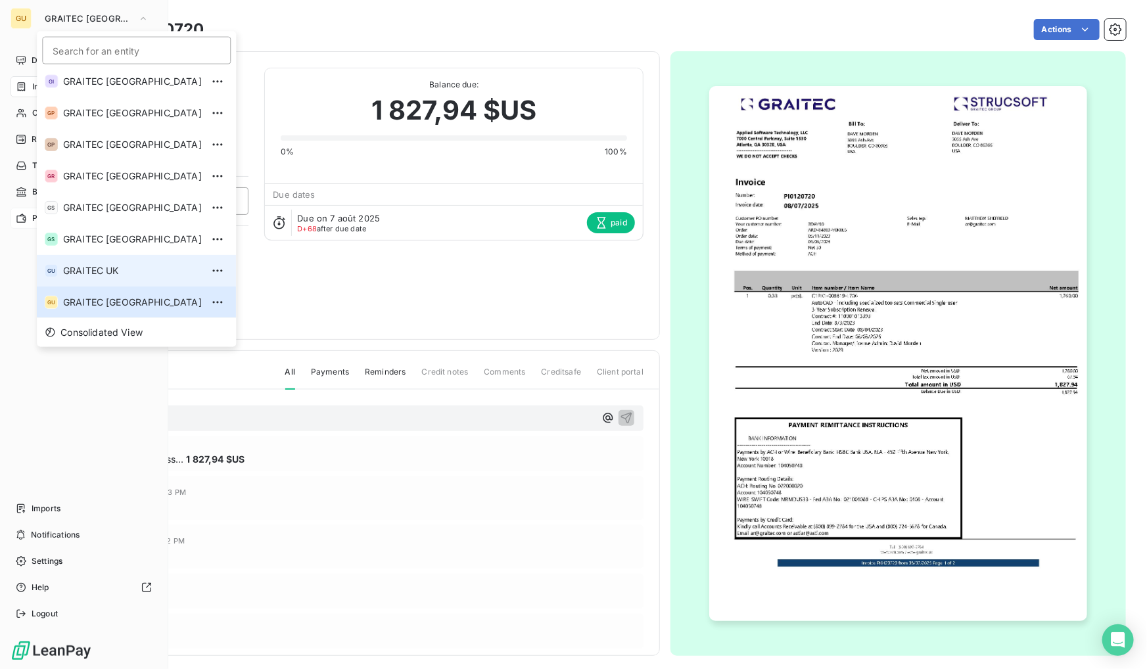
click at [105, 267] on span "GRAITEC UK" at bounding box center [132, 270] width 139 height 13
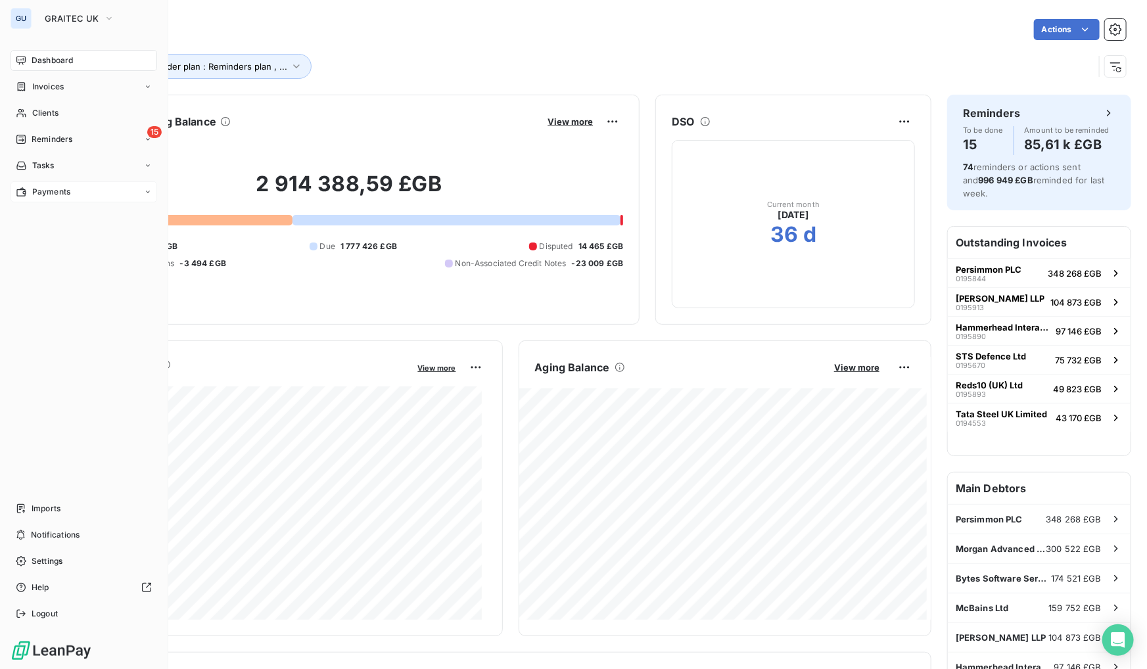
click at [43, 192] on span "Payments" at bounding box center [51, 192] width 38 height 12
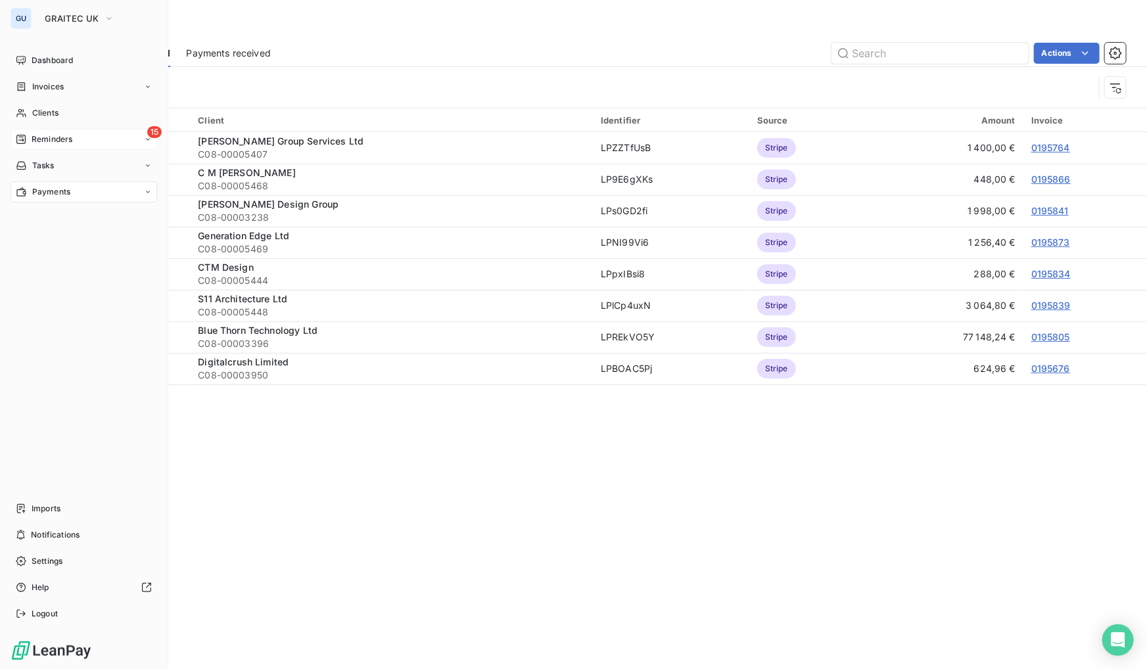
click at [39, 140] on span "Reminders" at bounding box center [52, 139] width 41 height 12
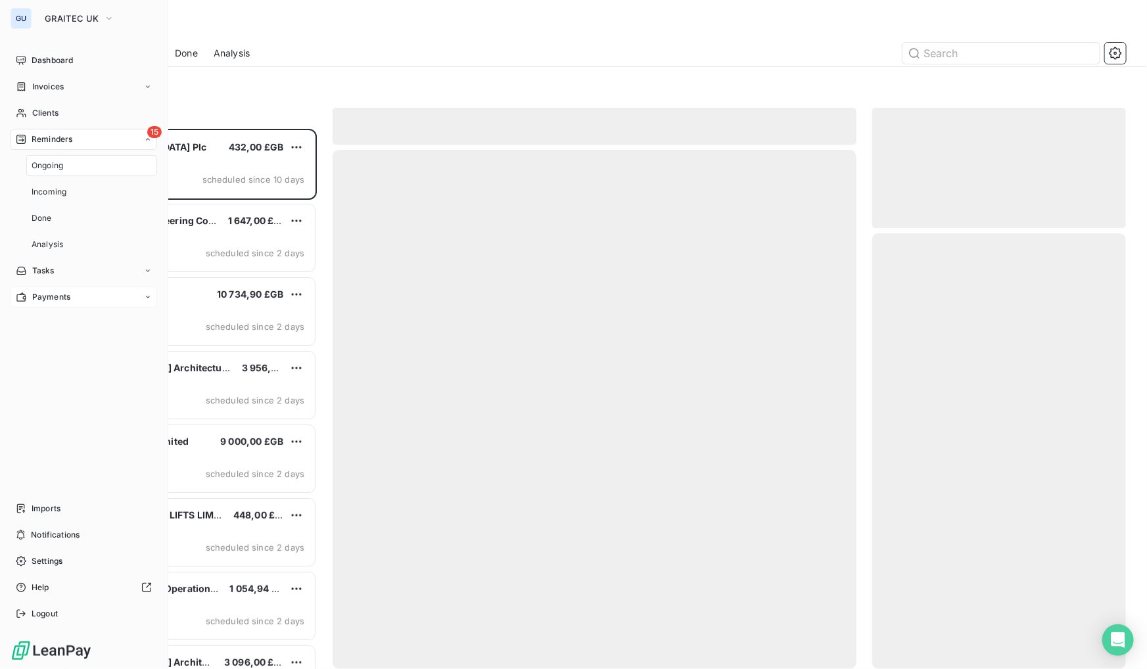
scroll to position [532, 244]
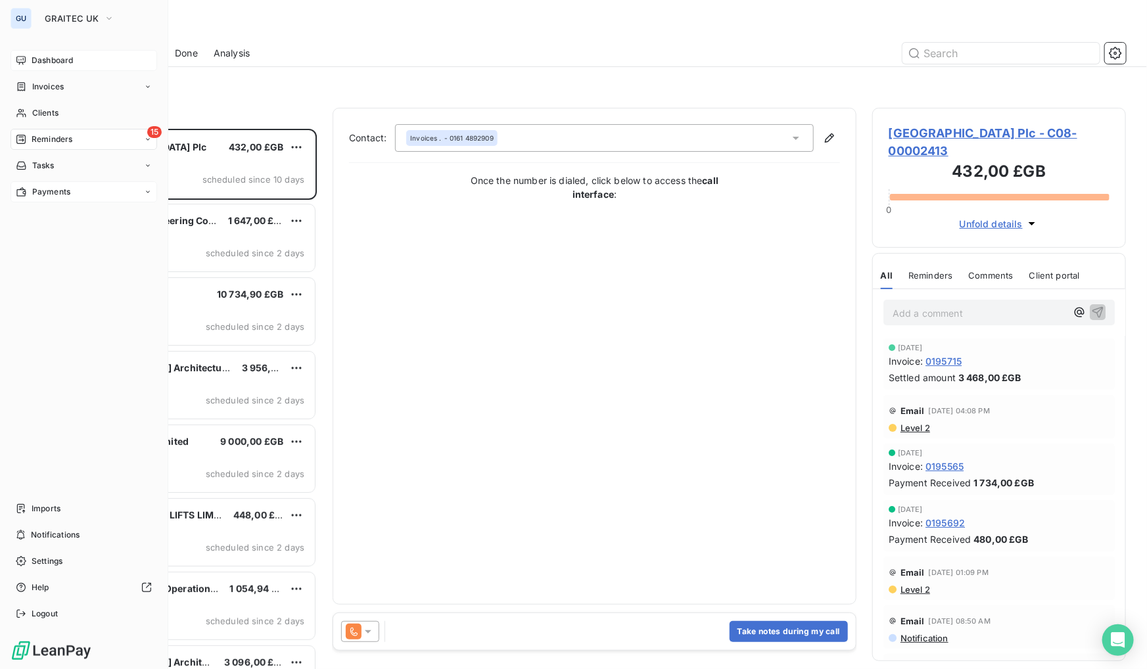
click at [44, 63] on span "Dashboard" at bounding box center [52, 61] width 41 height 12
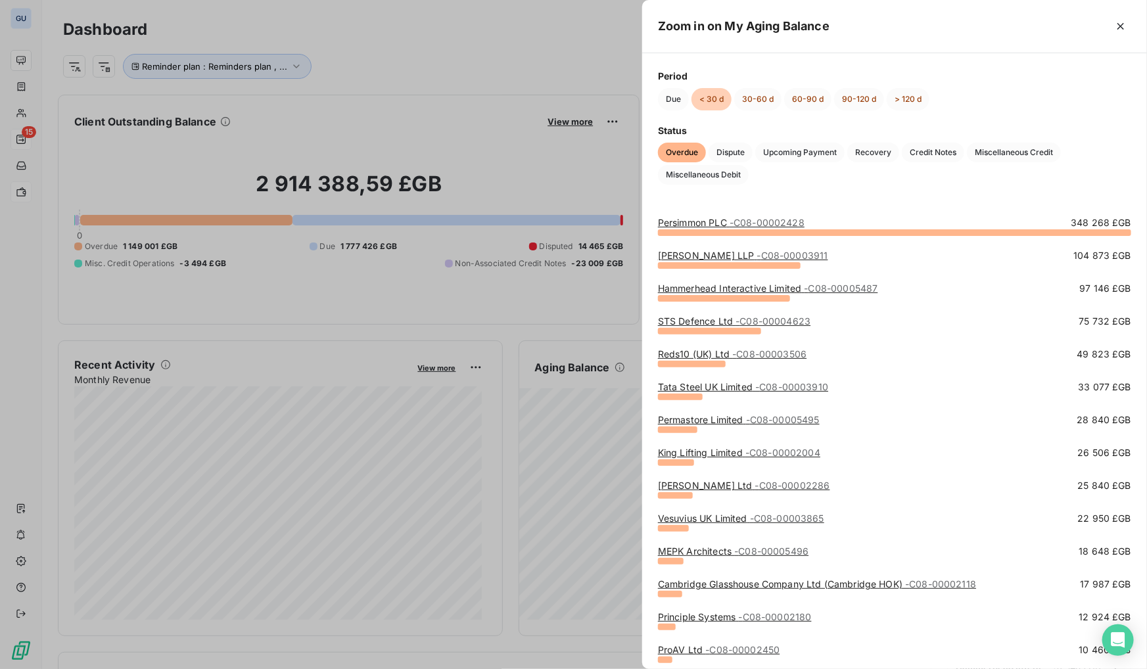
click at [788, 214] on div "Persimmon PLC - C08-00002428 348 268 £GB [PERSON_NAME] LLP - C08-00003911 104 8…" at bounding box center [894, 434] width 505 height 469
click at [784, 219] on span "- C08-00002428" at bounding box center [766, 222] width 75 height 11
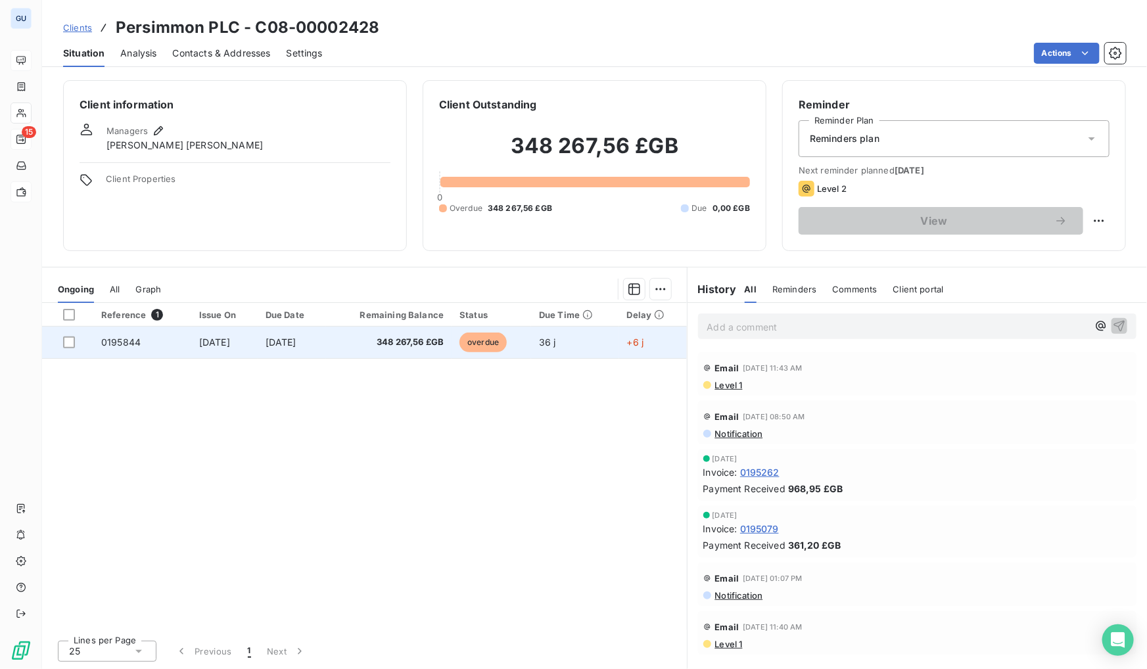
click at [296, 338] on span "[DATE]" at bounding box center [281, 341] width 31 height 11
